Goal: Information Seeking & Learning: Learn about a topic

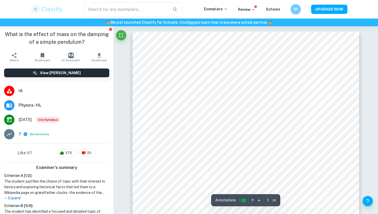
click at [294, 11] on h6 "MI" at bounding box center [296, 9] width 6 height 6
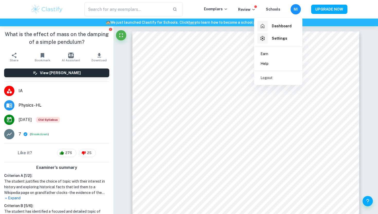
click at [260, 25] on icon at bounding box center [262, 26] width 6 height 6
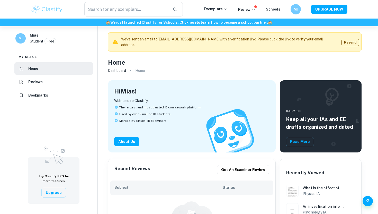
click at [50, 94] on li "Bookmarks" at bounding box center [53, 95] width 79 height 12
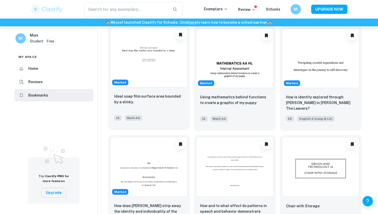
scroll to position [355, 0]
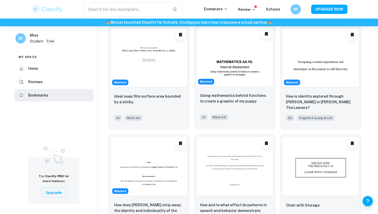
click at [241, 90] on div "Using mathematics behind functions to create a graphic of my puppy IA Math AA" at bounding box center [235, 108] width 82 height 41
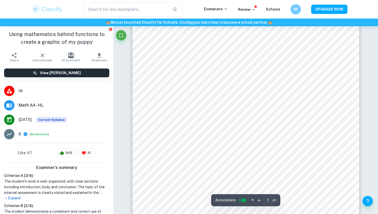
scroll to position [70, 0]
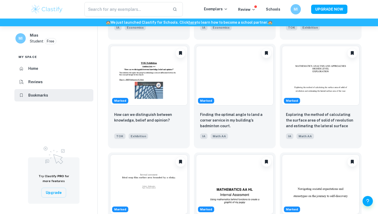
scroll to position [228, 0]
click at [305, 73] on img at bounding box center [321, 75] width 78 height 60
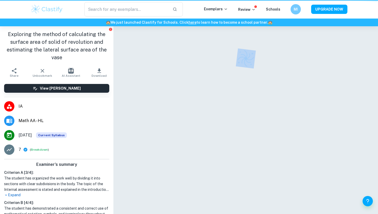
click at [305, 73] on div at bounding box center [245, 126] width 227 height 201
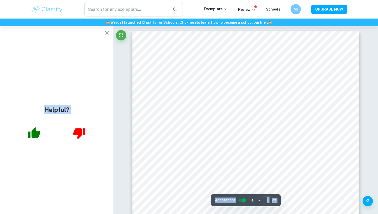
click at [106, 31] on icon "button" at bounding box center [107, 33] width 6 height 6
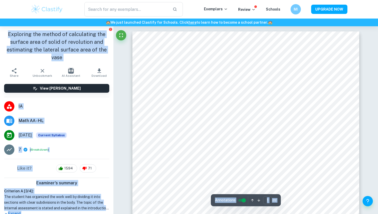
click at [93, 130] on li "[DATE] Current Syllabus" at bounding box center [56, 135] width 113 height 14
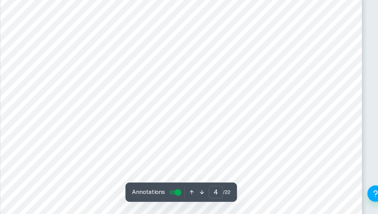
scroll to position [1075, 0]
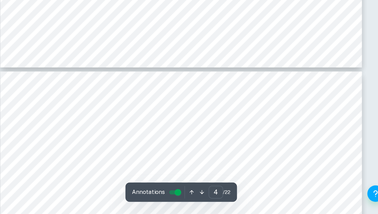
type input "5"
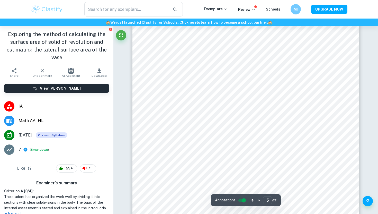
scroll to position [1491, 0]
